Goal: Book appointment/travel/reservation

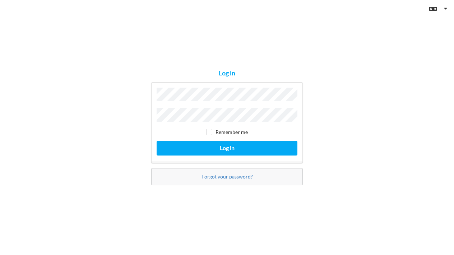
click at [208, 131] on input "checkbox" at bounding box center [209, 132] width 6 height 6
checkbox input "true"
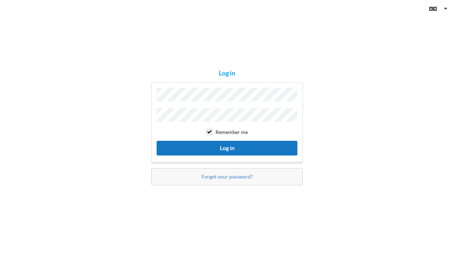
click at [193, 145] on button "Log in" at bounding box center [226, 148] width 141 height 15
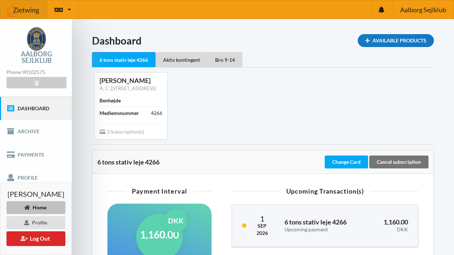
click at [387, 43] on div "Available Products" at bounding box center [395, 40] width 76 height 13
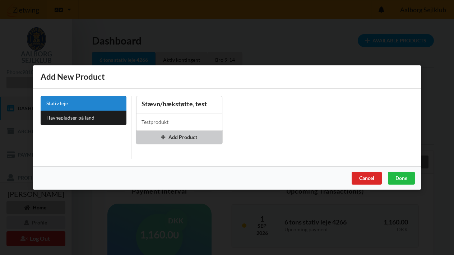
click at [182, 140] on div "Add Product" at bounding box center [179, 137] width 86 height 13
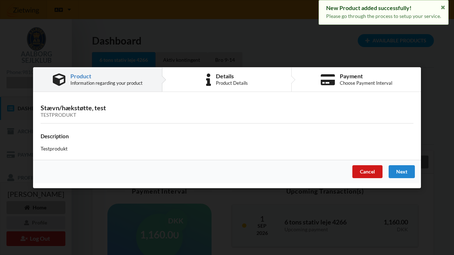
click at [367, 173] on div "Cancel" at bounding box center [367, 171] width 30 height 13
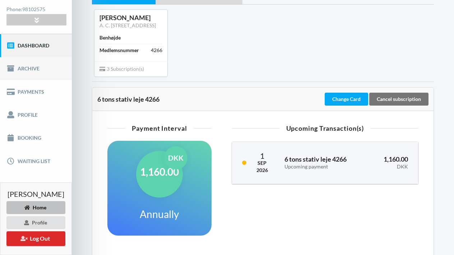
scroll to position [65, 0]
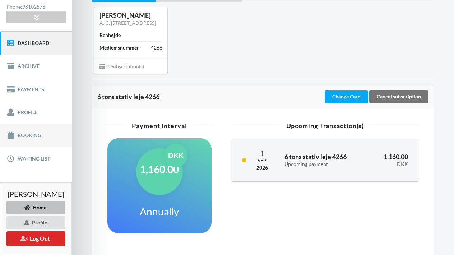
click at [45, 135] on link "Booking" at bounding box center [36, 135] width 72 height 23
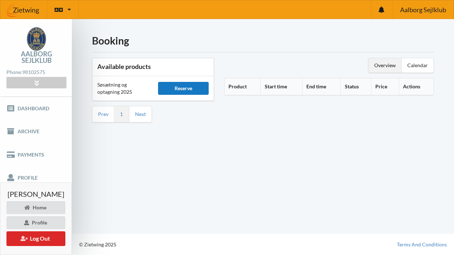
click at [194, 89] on div "Reserve" at bounding box center [183, 88] width 51 height 13
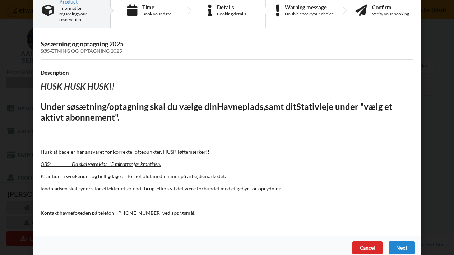
scroll to position [17, 0]
click at [399, 242] on div "Next" at bounding box center [401, 248] width 26 height 13
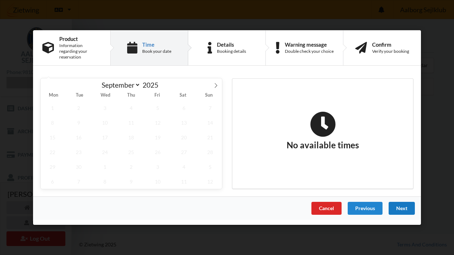
scroll to position [0, 0]
click at [156, 152] on span "26" at bounding box center [158, 152] width 24 height 15
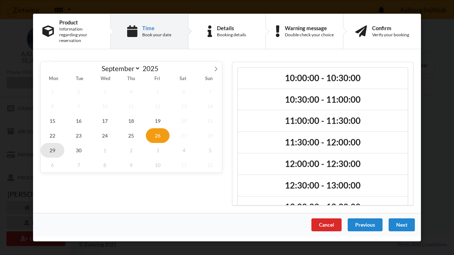
click at [52, 145] on span "29" at bounding box center [53, 150] width 24 height 15
click at [158, 135] on span "26" at bounding box center [158, 135] width 24 height 15
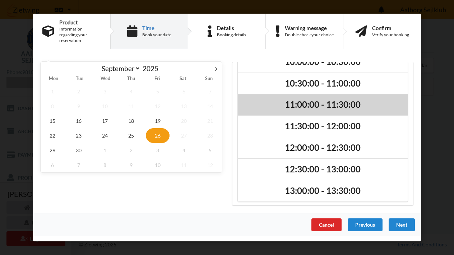
scroll to position [16, 0]
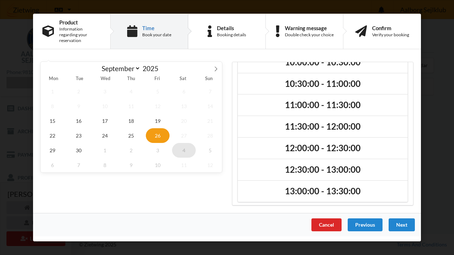
click at [184, 148] on span "4" at bounding box center [184, 150] width 24 height 15
select select "8"
click at [158, 133] on span "26" at bounding box center [158, 135] width 24 height 15
click at [330, 218] on div "Cancel" at bounding box center [326, 224] width 30 height 13
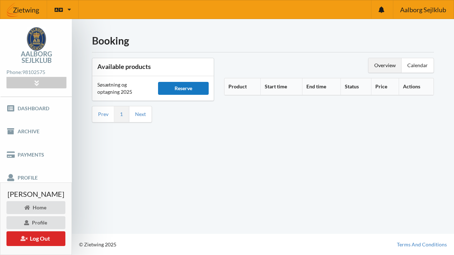
click at [181, 90] on div "Reserve" at bounding box center [183, 88] width 51 height 13
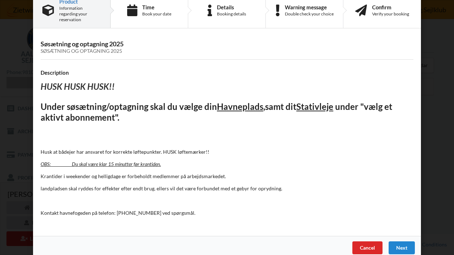
scroll to position [17, 0]
click at [397, 242] on div "Next" at bounding box center [401, 248] width 26 height 13
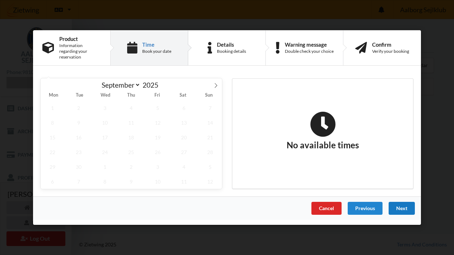
scroll to position [0, 0]
click at [158, 148] on span "26" at bounding box center [158, 152] width 24 height 15
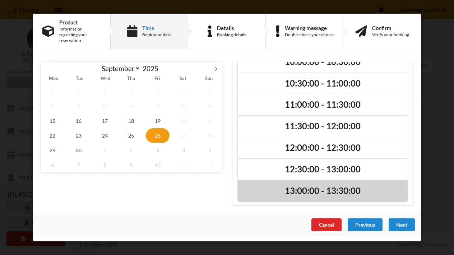
scroll to position [16, 0]
click at [292, 186] on h2 "13:00:00 - 13:30:00" at bounding box center [323, 191] width 160 height 11
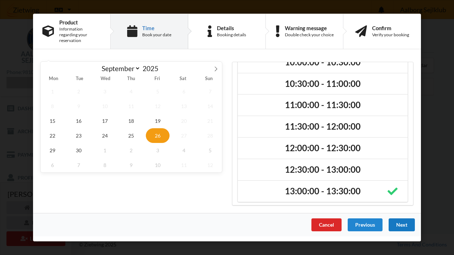
click at [398, 225] on div "Next" at bounding box center [401, 224] width 26 height 13
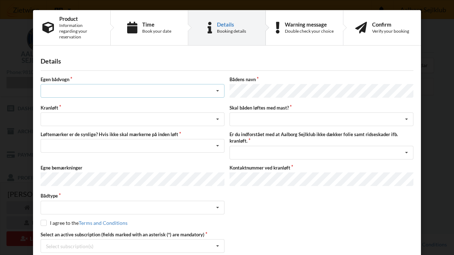
click at [216, 85] on icon at bounding box center [217, 90] width 11 height 13
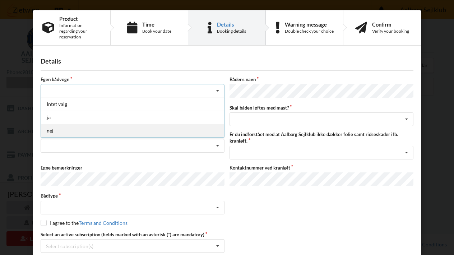
click at [120, 125] on div "nej" at bounding box center [132, 130] width 183 height 13
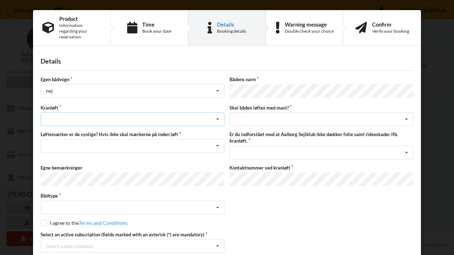
click at [216, 113] on icon at bounding box center [217, 119] width 11 height 13
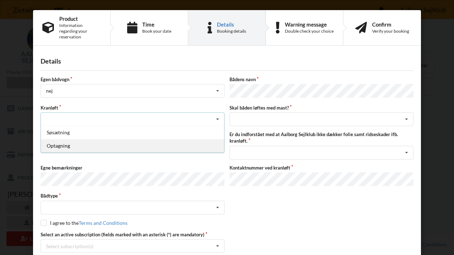
click at [173, 142] on div "Optagning" at bounding box center [132, 145] width 183 height 13
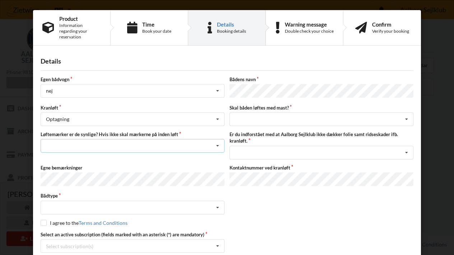
click at [215, 140] on icon at bounding box center [217, 145] width 11 height 13
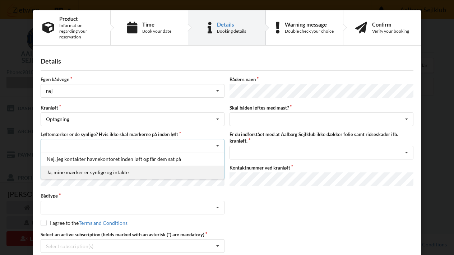
click at [139, 167] on div "Ja, mine mærker er synlige og intakte" at bounding box center [132, 171] width 183 height 13
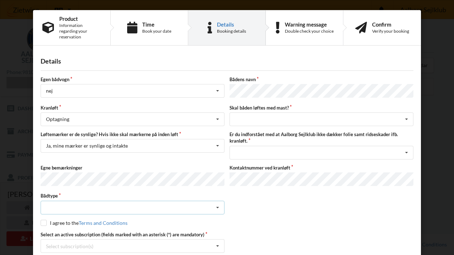
click at [216, 201] on icon at bounding box center [217, 207] width 11 height 13
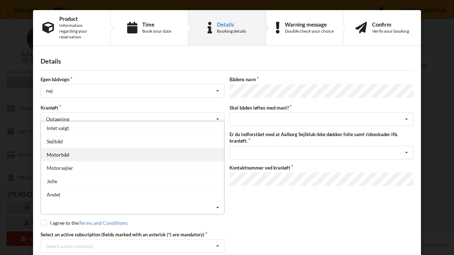
click at [128, 153] on div "Motorbåd" at bounding box center [132, 154] width 183 height 13
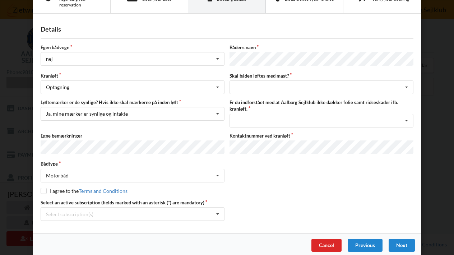
scroll to position [31, 0]
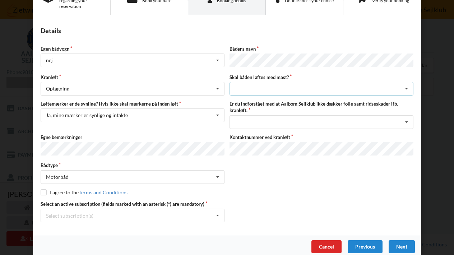
click at [404, 82] on icon at bounding box center [406, 88] width 11 height 13
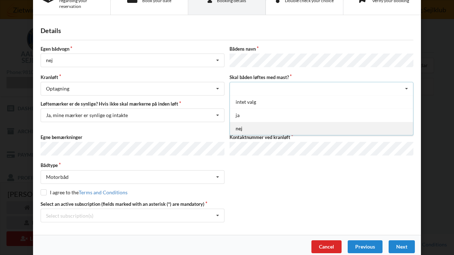
click at [258, 122] on div "nej" at bounding box center [321, 128] width 183 height 13
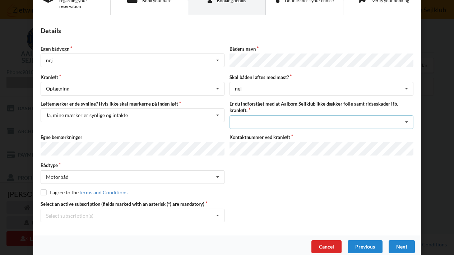
click at [406, 116] on icon at bounding box center [406, 122] width 11 height 13
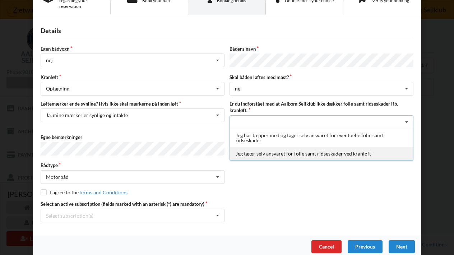
click at [364, 149] on div "Jeg tager selv ansvaret for folie samt ridseskader ved kranløft" at bounding box center [321, 153] width 183 height 13
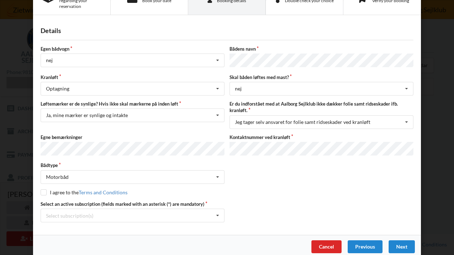
click at [42, 189] on input "checkbox" at bounding box center [44, 192] width 6 height 6
checkbox input "true"
click at [216, 209] on icon at bounding box center [217, 215] width 11 height 13
click at [174, 236] on div "Aktiv kontingent" at bounding box center [132, 241] width 183 height 13
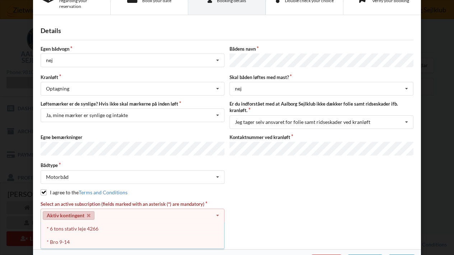
click at [264, 201] on div "Select an active subscription (fields marked with an asterisk (*) are mandatory…" at bounding box center [227, 219] width 378 height 36
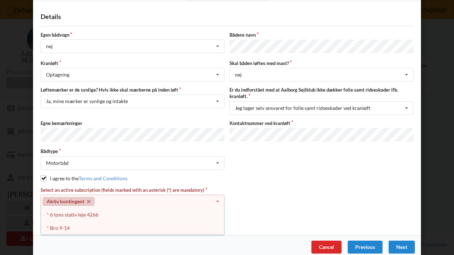
scroll to position [44, 0]
click at [400, 241] on div "Next" at bounding box center [401, 247] width 26 height 13
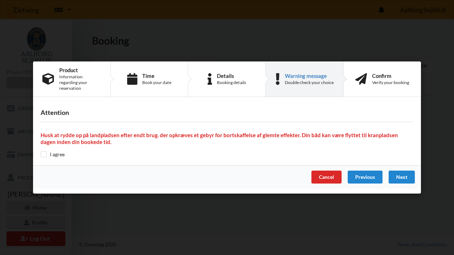
click at [44, 152] on input "checkbox" at bounding box center [44, 154] width 6 height 6
checkbox input "true"
click at [404, 173] on div "Next" at bounding box center [401, 176] width 26 height 13
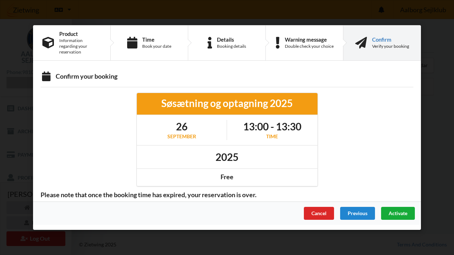
click at [395, 211] on span "Activate" at bounding box center [397, 213] width 19 height 6
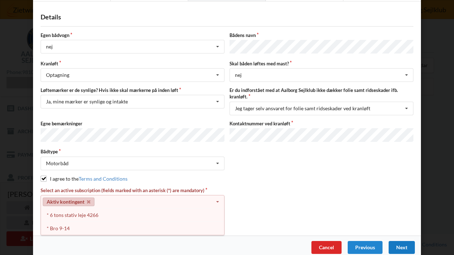
click at [167, 198] on div "Aktiv kontingent Select subscription(s) * 6 tons stativ leje 4266 Aktiv konting…" at bounding box center [133, 202] width 184 height 14
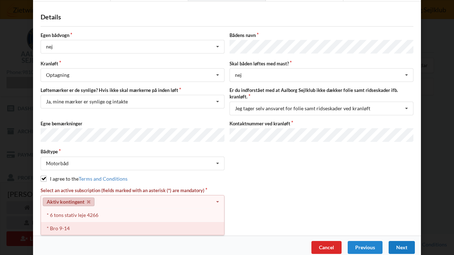
click at [158, 222] on div "* Bro 9-14" at bounding box center [132, 227] width 183 height 13
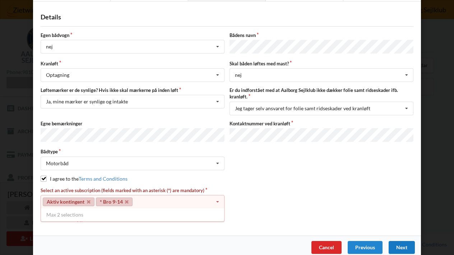
click at [216, 195] on icon at bounding box center [217, 201] width 11 height 13
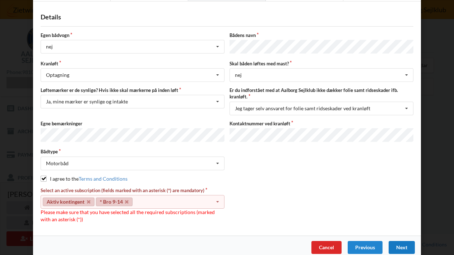
click at [271, 189] on div "Select an active subscription (fields marked with an asterisk (*) are mandatory…" at bounding box center [227, 205] width 378 height 36
click at [260, 187] on div "Select an active subscription (fields marked with an asterisk (*) are mandatory…" at bounding box center [227, 205] width 378 height 36
click at [399, 241] on div "Next" at bounding box center [401, 247] width 26 height 13
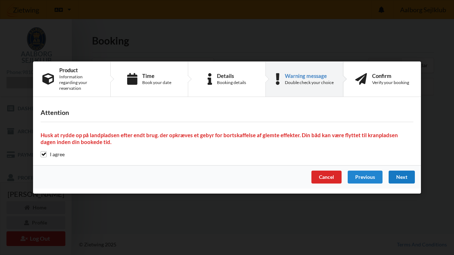
click at [400, 176] on div "Next" at bounding box center [401, 176] width 26 height 13
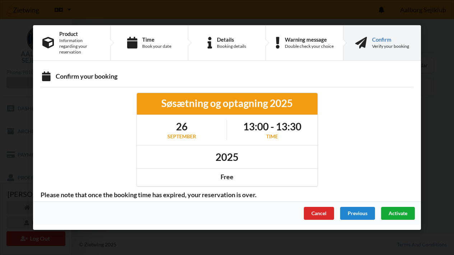
click at [399, 210] on span "Activate" at bounding box center [397, 213] width 19 height 6
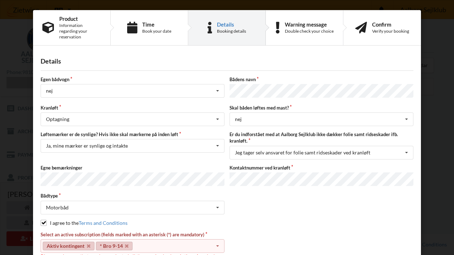
scroll to position [0, 0]
click at [191, 231] on label "Select an active subscription (fields marked with an asterisk (*) are mandatory)" at bounding box center [133, 234] width 184 height 6
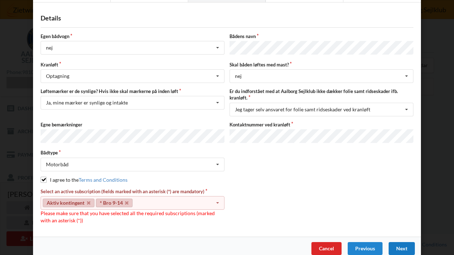
scroll to position [43, 0]
click at [187, 210] on span "Please make sure that you have selected all the required subscriptions (marked …" at bounding box center [128, 216] width 174 height 13
click at [215, 197] on icon at bounding box center [217, 203] width 11 height 13
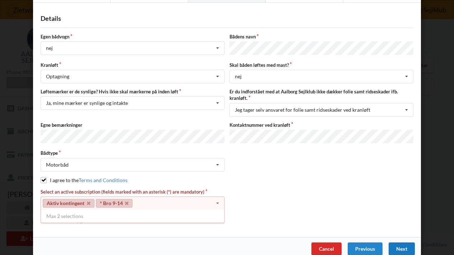
click at [215, 197] on icon at bounding box center [217, 203] width 11 height 13
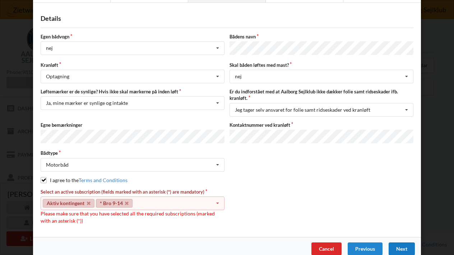
click at [396, 242] on div "Next" at bounding box center [401, 248] width 26 height 13
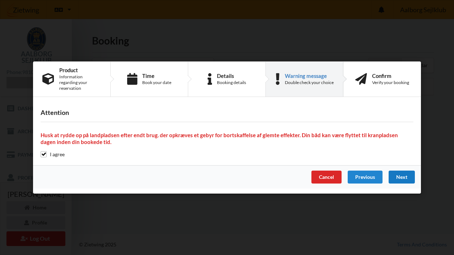
click at [406, 175] on div "Next" at bounding box center [401, 176] width 26 height 13
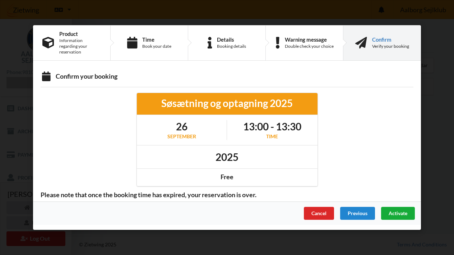
click at [397, 207] on div "Activate" at bounding box center [398, 213] width 34 height 13
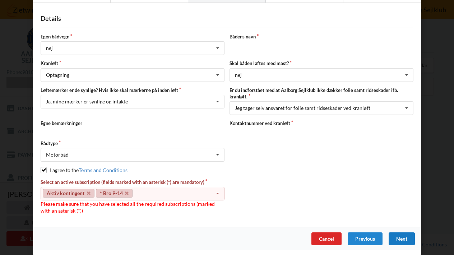
scroll to position [38, 0]
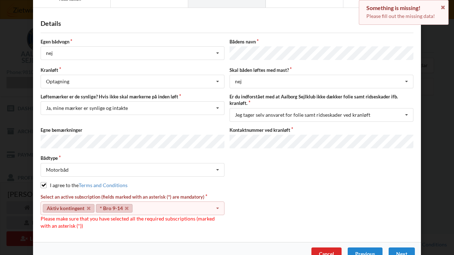
click at [214, 202] on icon at bounding box center [217, 208] width 11 height 13
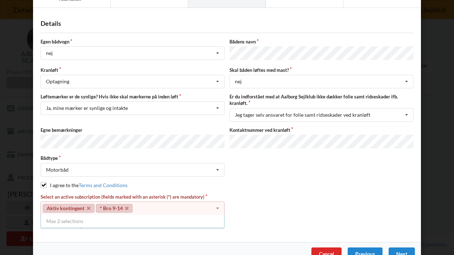
click at [41, 182] on input "checkbox" at bounding box center [44, 185] width 6 height 6
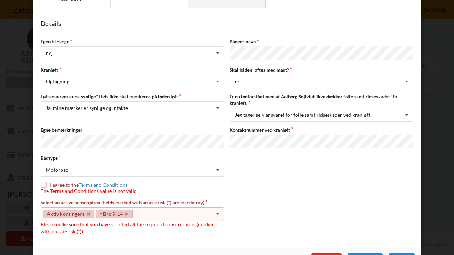
click at [146, 223] on div "Select an active subscription (fields marked with an asterisk (*) are mandatory…" at bounding box center [132, 217] width 189 height 36
click at [215, 207] on icon at bounding box center [217, 213] width 11 height 13
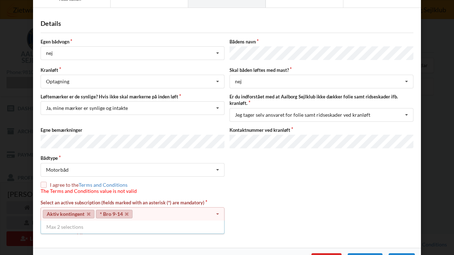
click at [182, 199] on label "Select an active subscription (fields marked with an asterisk (*) are mandatory)" at bounding box center [133, 202] width 184 height 6
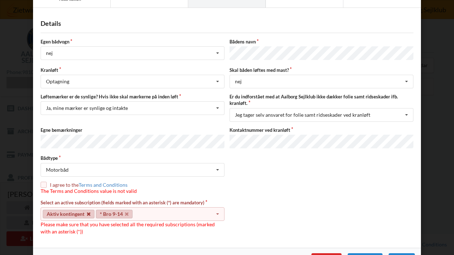
click at [87, 212] on icon at bounding box center [89, 214] width 4 height 5
click at [73, 212] on icon at bounding box center [74, 214] width 4 height 5
click at [215, 207] on icon at bounding box center [217, 213] width 11 height 13
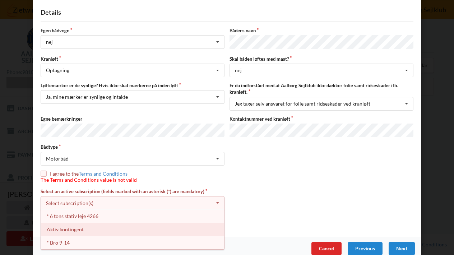
scroll to position [48, 0]
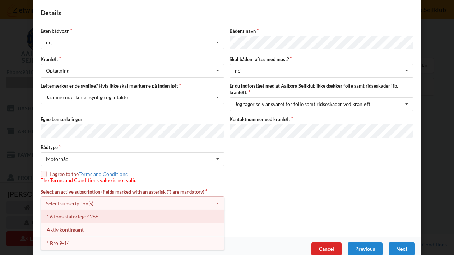
click at [98, 210] on div "* 6 tons stativ leje 4266" at bounding box center [132, 216] width 183 height 13
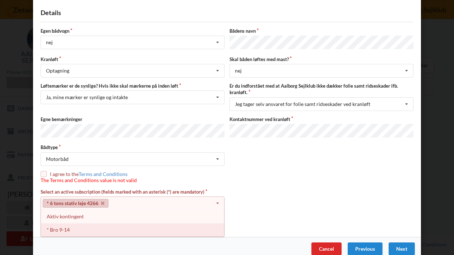
click at [72, 223] on div "* Bro 9-14" at bounding box center [132, 229] width 183 height 13
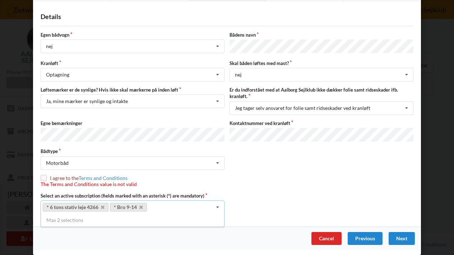
scroll to position [35, 0]
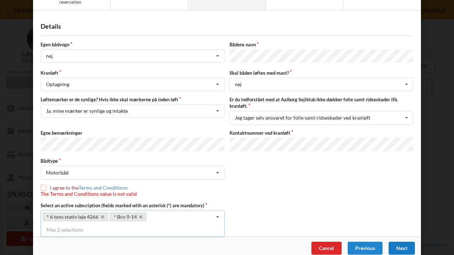
click at [401, 242] on div "Next" at bounding box center [401, 248] width 26 height 13
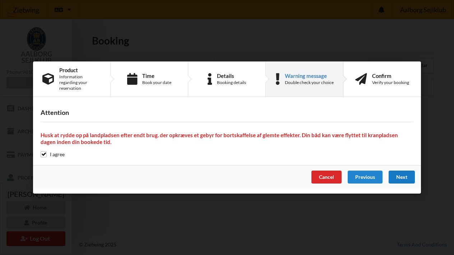
click at [404, 174] on div "Next" at bounding box center [401, 176] width 26 height 13
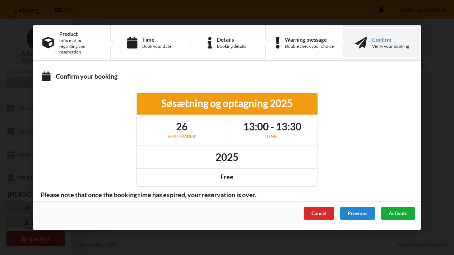
click at [394, 211] on span "Activate" at bounding box center [397, 213] width 19 height 6
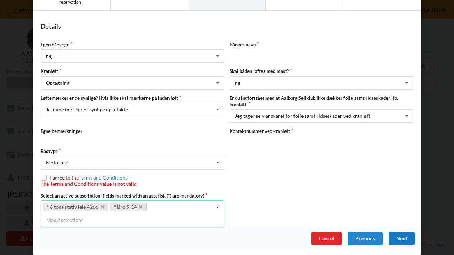
scroll to position [30, 0]
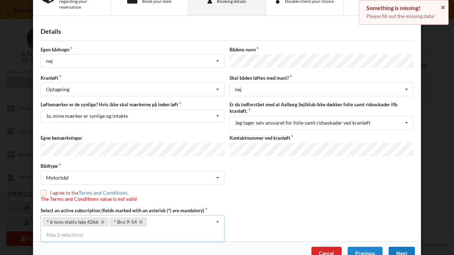
click at [42, 179] on div "Egen bådvogn nej Intet valg ja nej Bådens navn Kranløft Optagning Søsætning Opt…" at bounding box center [227, 137] width 373 height 182
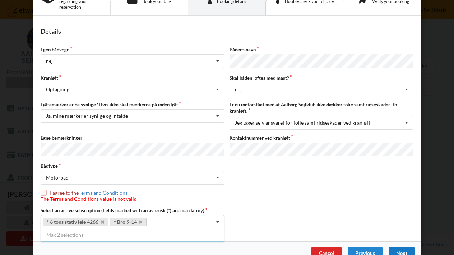
click at [42, 189] on input "checkbox" at bounding box center [44, 192] width 6 height 6
checkbox input "true"
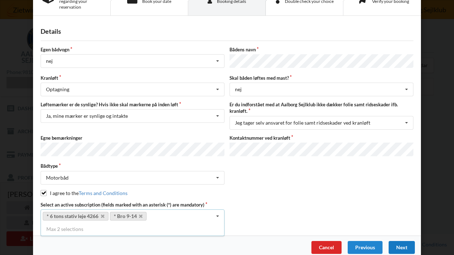
scroll to position [29, 0]
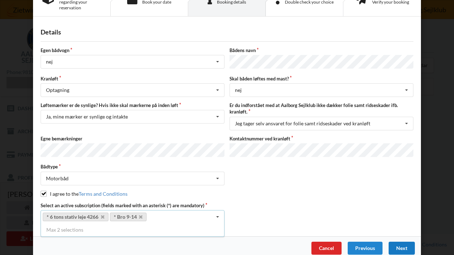
click at [399, 242] on div "Next" at bounding box center [401, 248] width 26 height 13
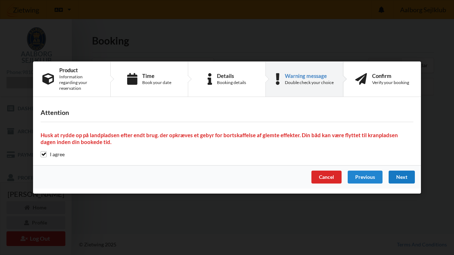
click at [399, 178] on div "Next" at bounding box center [401, 176] width 26 height 13
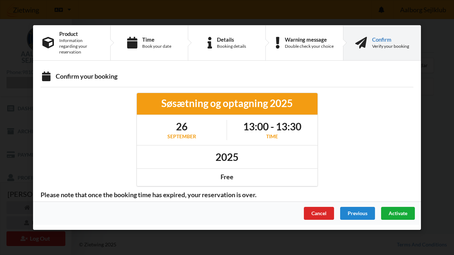
click at [395, 210] on span "Activate" at bounding box center [397, 213] width 19 height 6
